Goal: Task Accomplishment & Management: Manage account settings

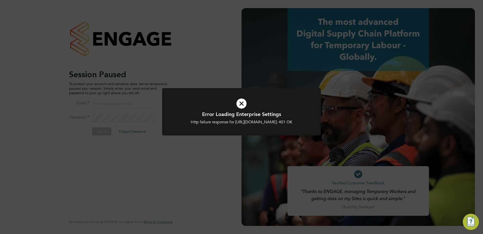
type input "[PERSON_NAME][EMAIL_ADDRESS][PERSON_NAME][DOMAIN_NAME]"
click at [244, 104] on icon at bounding box center [241, 104] width 131 height 20
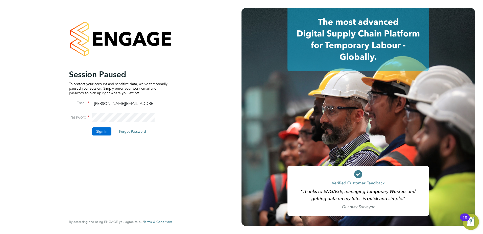
click at [92, 133] on button "Sign In" at bounding box center [101, 131] width 19 height 8
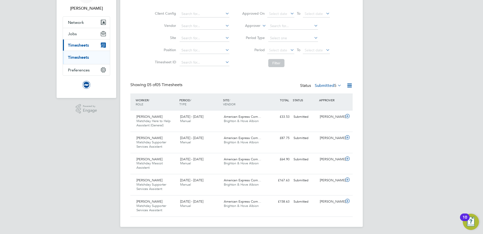
scroll to position [33, 0]
click at [205, 182] on div "1 - 30 Sep 2025 Manual" at bounding box center [200, 181] width 44 height 13
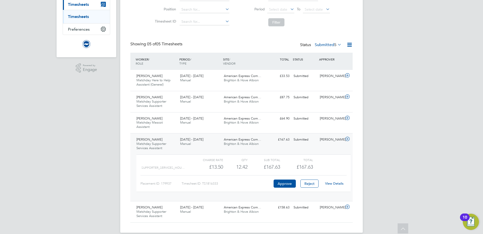
scroll to position [80, 0]
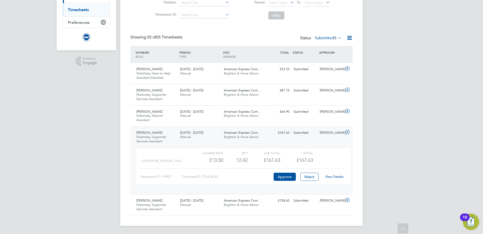
click at [330, 176] on link "View Details" at bounding box center [334, 176] width 18 height 4
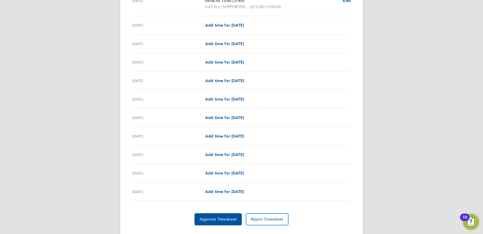
scroll to position [531, 0]
click at [228, 221] on button "Approve Timesheet" at bounding box center [218, 218] width 47 height 12
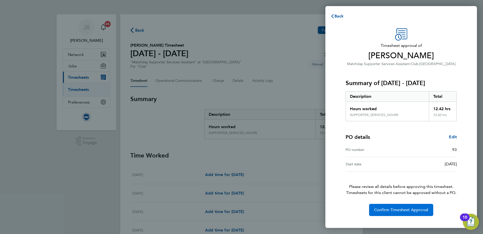
click at [401, 210] on span "Confirm Timesheet Approval" at bounding box center [401, 209] width 54 height 5
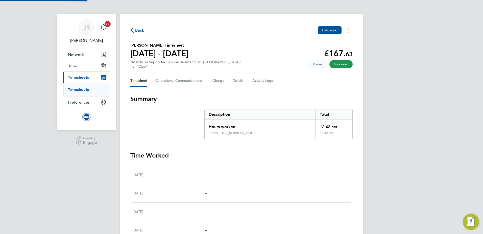
click at [136, 30] on span "Back" at bounding box center [139, 30] width 9 height 6
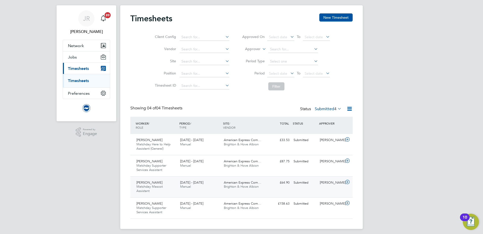
scroll to position [12, 0]
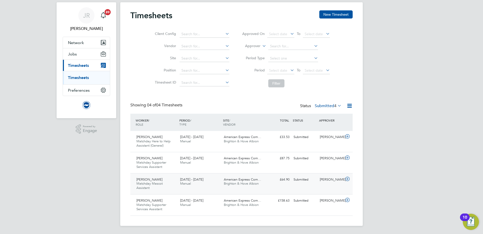
click at [214, 184] on div "1 - 30 Sep 2025 Manual" at bounding box center [200, 181] width 44 height 13
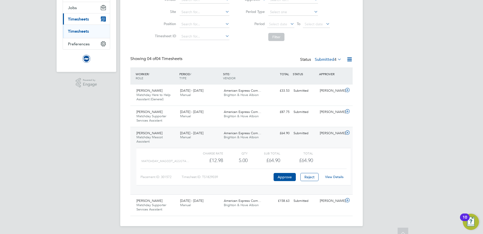
scroll to position [58, 0]
click at [188, 201] on span "[DATE] - [DATE]" at bounding box center [191, 200] width 23 height 4
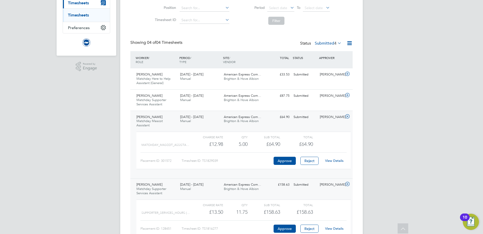
scroll to position [105, 0]
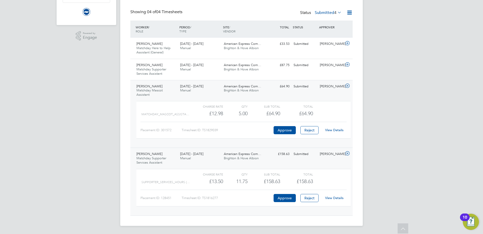
click at [337, 198] on link "View Details" at bounding box center [334, 197] width 18 height 4
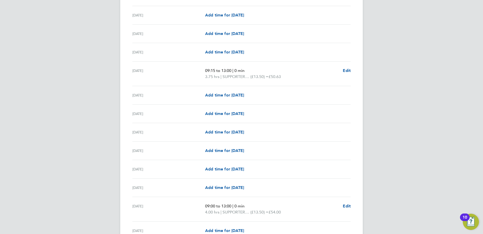
scroll to position [553, 0]
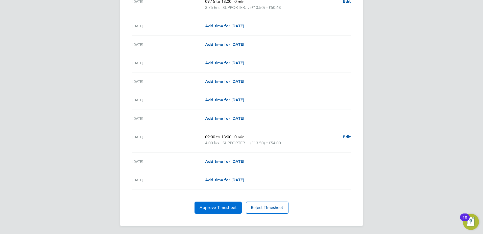
click at [217, 206] on span "Approve Timesheet" at bounding box center [218, 207] width 37 height 5
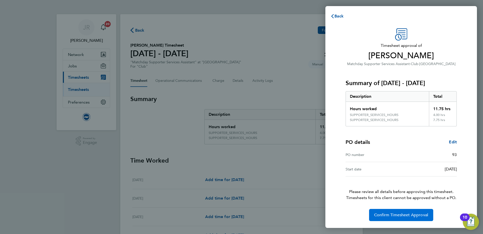
click at [406, 216] on span "Confirm Timesheet Approval" at bounding box center [401, 214] width 54 height 5
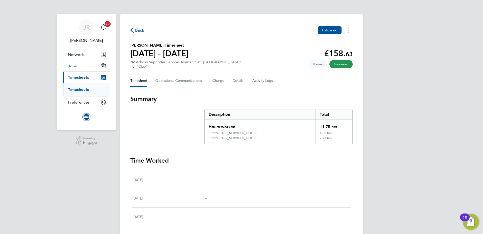
click at [138, 29] on span "Back" at bounding box center [139, 30] width 9 height 6
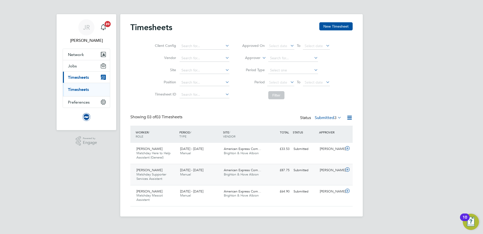
click at [261, 175] on div "American Express Com… Brighton & Hove Albion" at bounding box center [244, 172] width 44 height 13
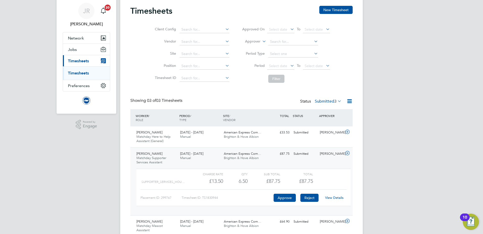
scroll to position [25, 0]
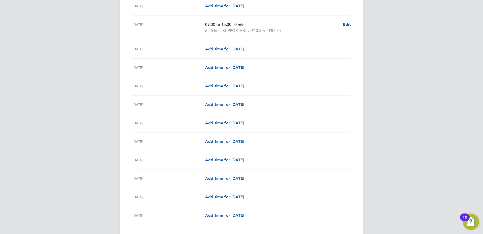
scroll to position [536, 0]
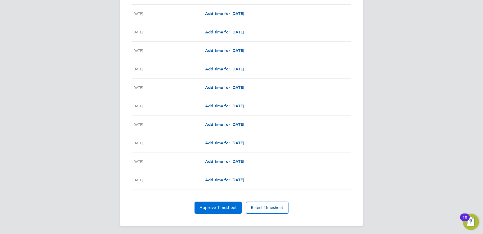
click at [227, 204] on button "Approve Timesheet" at bounding box center [218, 207] width 47 height 12
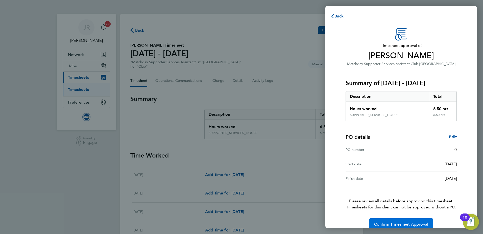
click at [397, 222] on span "Confirm Timesheet Approval" at bounding box center [401, 223] width 54 height 5
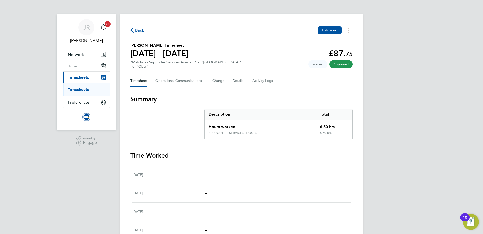
click at [141, 29] on span "Back" at bounding box center [139, 30] width 9 height 6
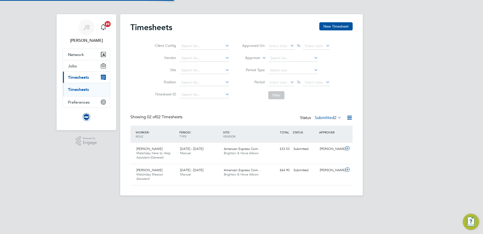
scroll to position [13, 44]
click at [230, 152] on span "Brighton & Hove Albion" at bounding box center [241, 153] width 35 height 4
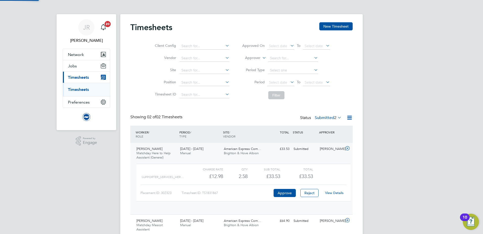
scroll to position [9, 49]
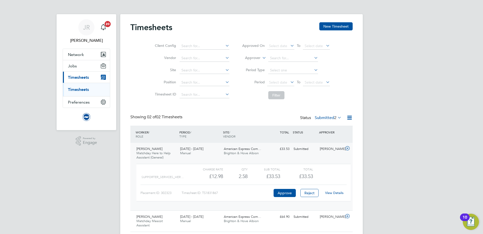
click at [329, 194] on link "View Details" at bounding box center [334, 192] width 18 height 4
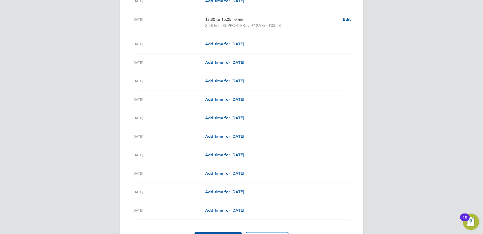
scroll to position [536, 0]
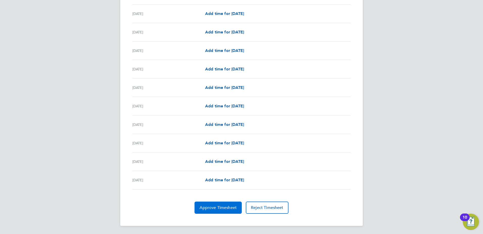
click at [227, 211] on button "Approve Timesheet" at bounding box center [218, 207] width 47 height 12
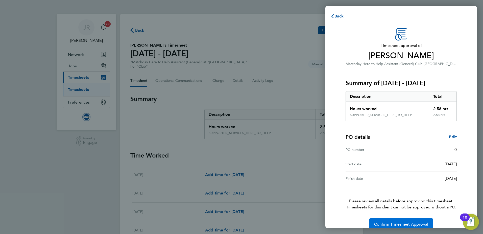
click at [394, 221] on button "Confirm Timesheet Approval" at bounding box center [401, 224] width 64 height 12
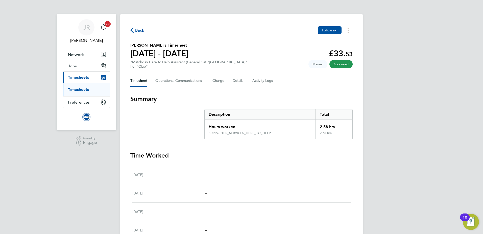
click at [137, 30] on span "Back" at bounding box center [139, 30] width 9 height 6
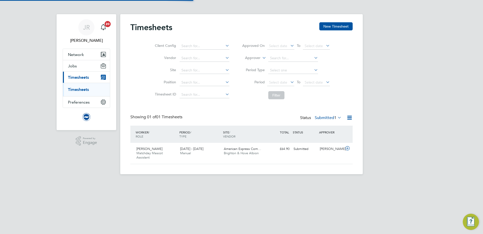
scroll to position [13, 44]
